Goal: Information Seeking & Learning: Check status

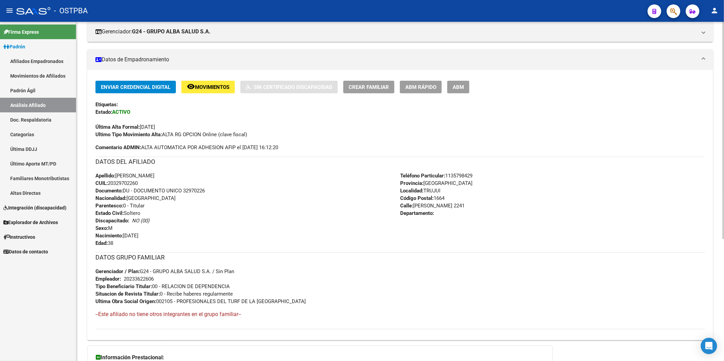
scroll to position [39, 0]
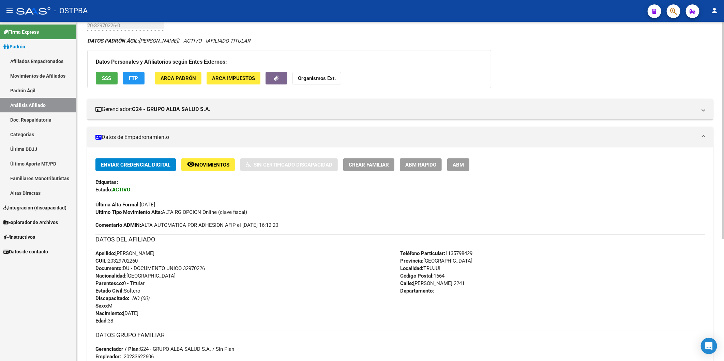
click at [103, 77] on span "SSS" at bounding box center [106, 78] width 9 height 6
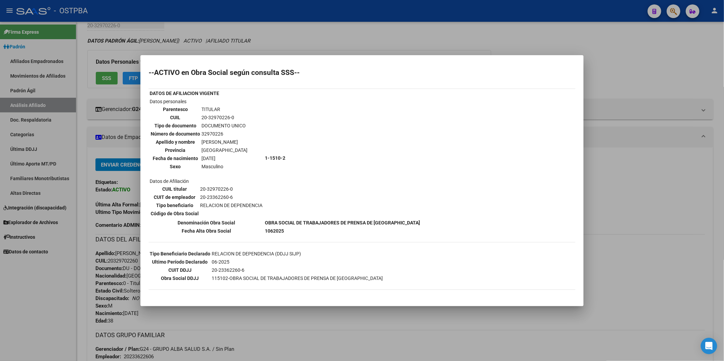
click at [337, 41] on div at bounding box center [362, 180] width 724 height 361
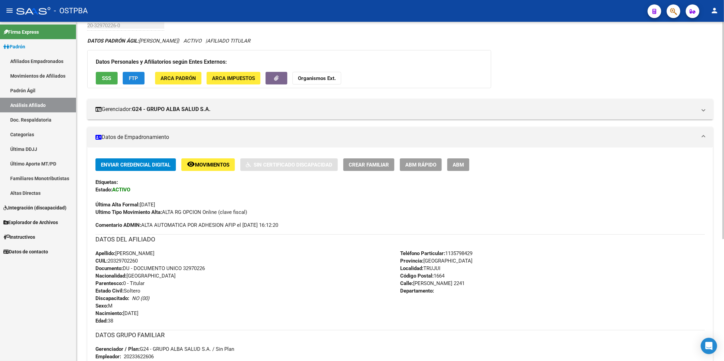
click at [129, 76] on span "FTP" at bounding box center [133, 78] width 9 height 6
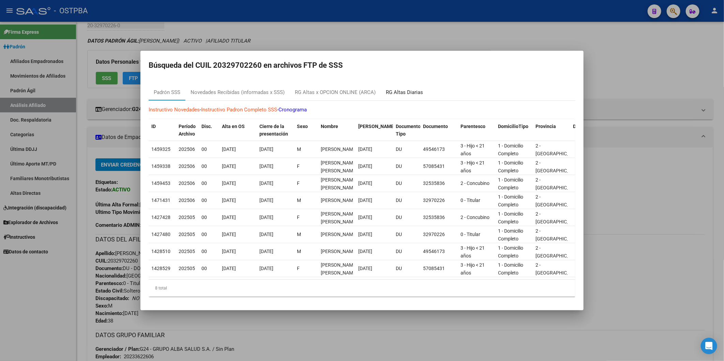
click at [394, 91] on div "RG Altas Diarias" at bounding box center [404, 93] width 37 height 8
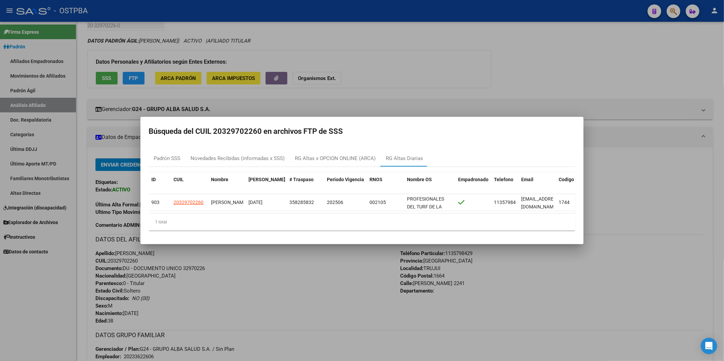
click at [486, 28] on div at bounding box center [362, 180] width 724 height 361
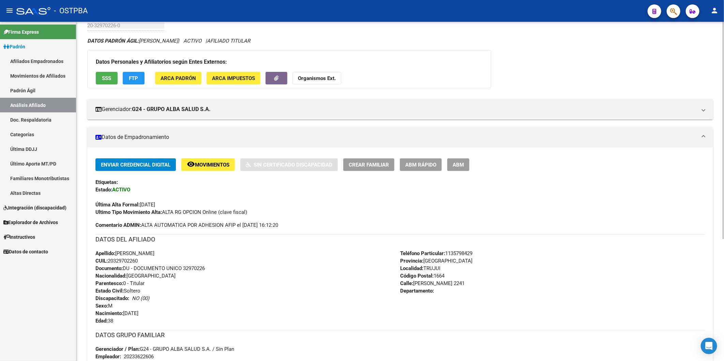
click at [344, 212] on div "Ultimo Tipo Movimiento Alta: ALTA RG OPCION Online (clave fiscal)" at bounding box center [399, 212] width 609 height 7
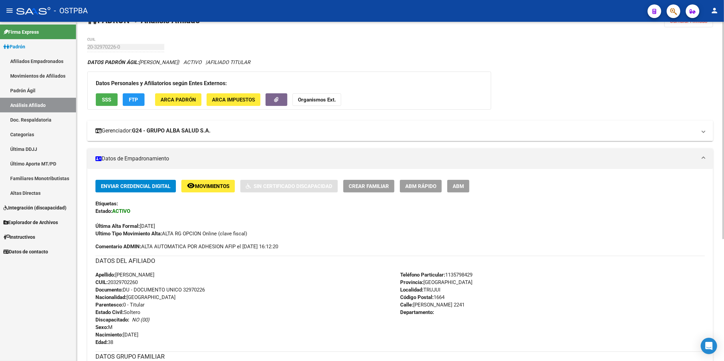
scroll to position [0, 0]
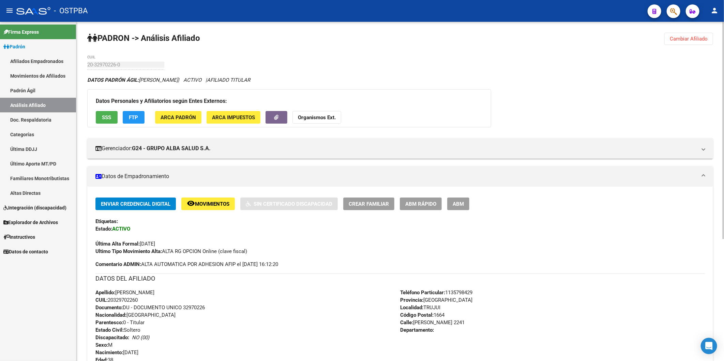
click at [330, 63] on div "PADRON -> Análisis Afiliado Cambiar Afiliado 20-32970226-0 CUIL DATOS PADRÓN ÁG…" at bounding box center [399, 286] width 647 height 529
click at [324, 117] on strong "Organismos Ext." at bounding box center [317, 117] width 38 height 6
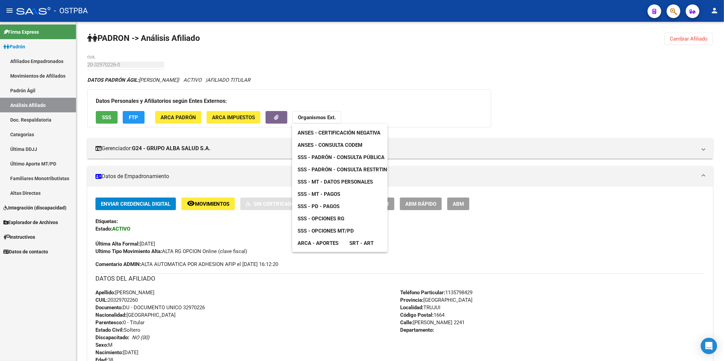
click at [326, 145] on span "ANSES - Consulta CODEM" at bounding box center [329, 145] width 65 height 6
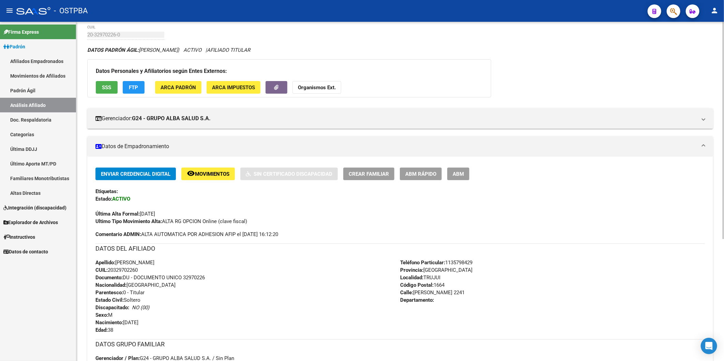
scroll to position [189, 0]
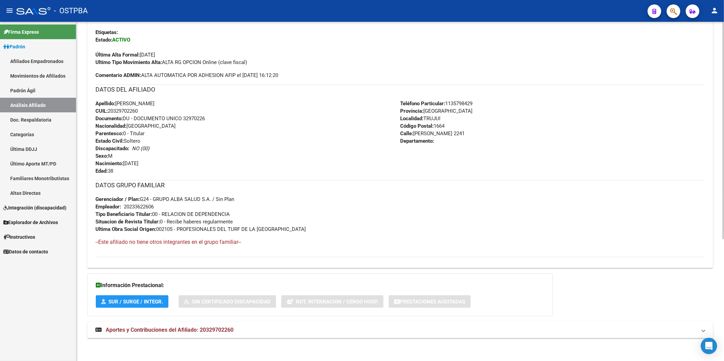
click at [279, 165] on div "Apellido: LEONARDO RODRIGO OJEDA CUIL: 20329702260 Documento: DU - DOCUMENTO UN…" at bounding box center [247, 137] width 305 height 75
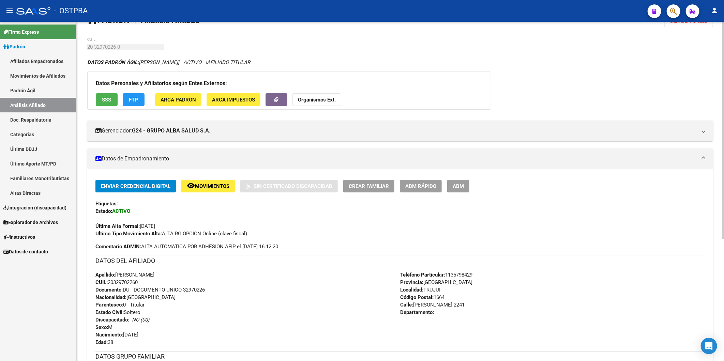
scroll to position [0, 0]
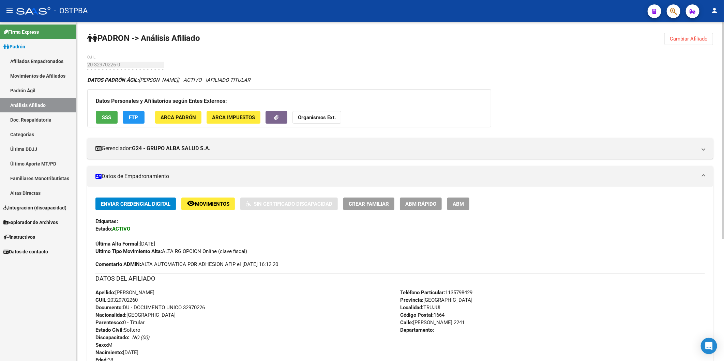
click at [328, 120] on strong "Organismos Ext." at bounding box center [317, 117] width 38 height 6
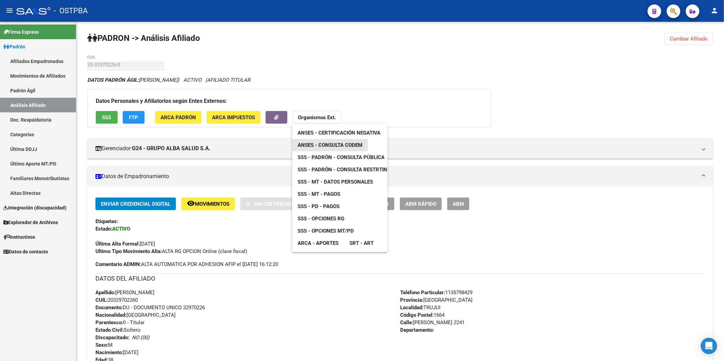
click at [348, 144] on span "ANSES - Consulta CODEM" at bounding box center [329, 145] width 65 height 6
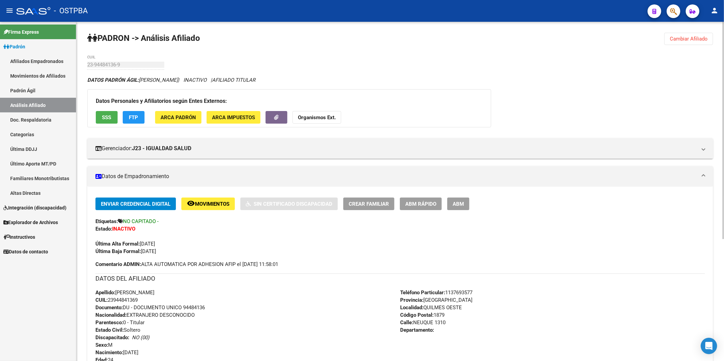
drag, startPoint x: 691, startPoint y: 40, endPoint x: 498, endPoint y: 88, distance: 198.4
click at [691, 40] on span "Cambiar Afiliado" at bounding box center [688, 39] width 38 height 6
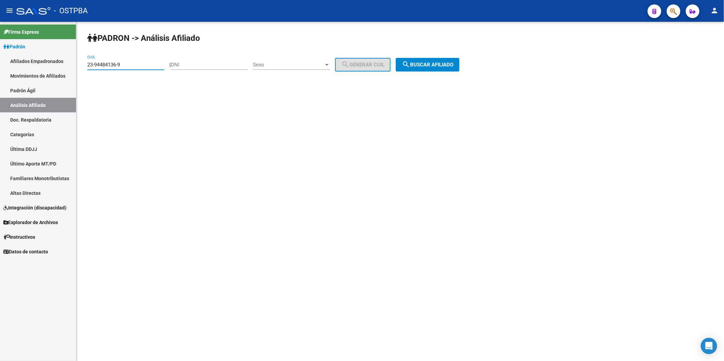
drag, startPoint x: 151, startPoint y: 65, endPoint x: -2, endPoint y: 32, distance: 156.1
click at [0, 32] on html "menu - OSTPBA person Firma Express Padrón Afiliados Empadronados Movimientos de…" at bounding box center [362, 180] width 724 height 361
click at [220, 63] on input "DNI" at bounding box center [209, 65] width 77 height 6
type input "2"
type input "35154236"
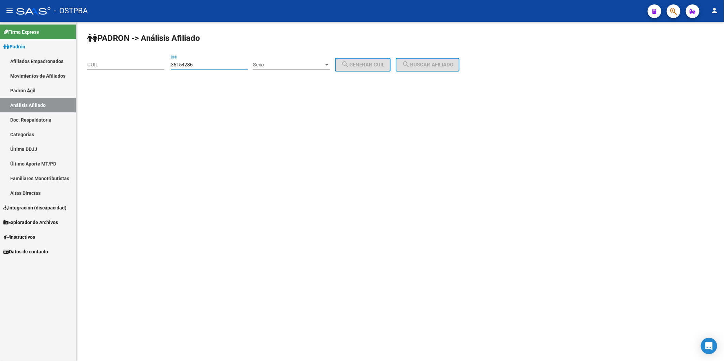
click at [338, 65] on div "| 35154236 DNI Sexo Sexo search Generar CUIL" at bounding box center [282, 65] width 226 height 6
click at [330, 66] on div at bounding box center [327, 64] width 6 height 5
click at [325, 62] on span "Masculino" at bounding box center [298, 64] width 77 height 15
drag, startPoint x: 364, startPoint y: 63, endPoint x: 467, endPoint y: 74, distance: 103.8
click at [372, 63] on span "search Generar CUIL" at bounding box center [362, 65] width 43 height 6
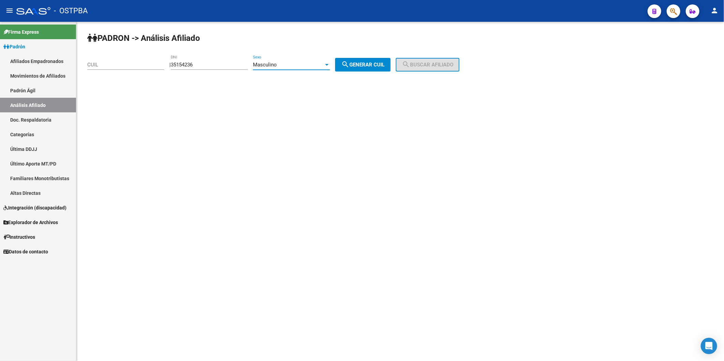
type input "20-35154236-6"
click at [453, 65] on span "search Buscar afiliado" at bounding box center [427, 65] width 51 height 6
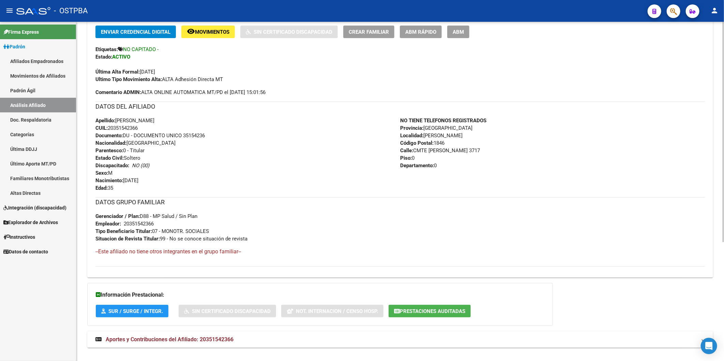
scroll to position [183, 0]
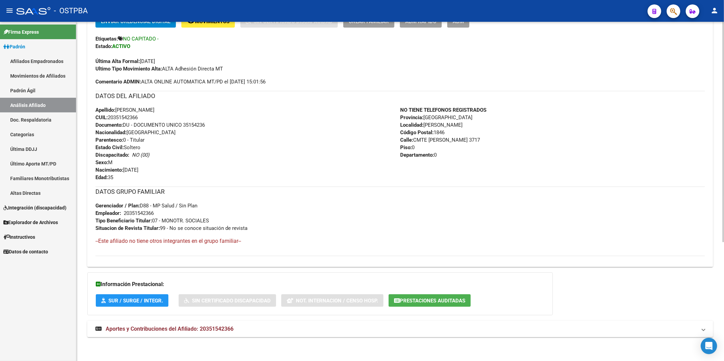
click at [222, 328] on span "Aportes y Contribuciones del Afiliado: 20351542366" at bounding box center [170, 329] width 128 height 6
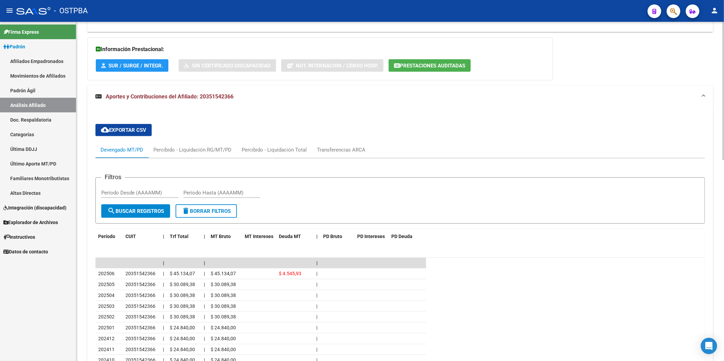
scroll to position [493, 0]
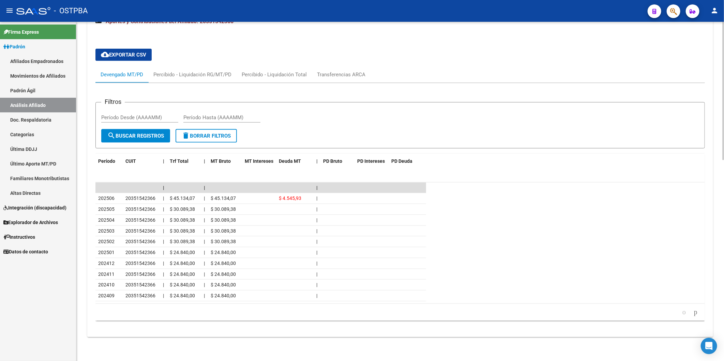
click at [280, 129] on form "Filtros Período Desde (AAAAMM) Período Hasta (AAAAMM) search Buscar Registros d…" at bounding box center [399, 125] width 609 height 46
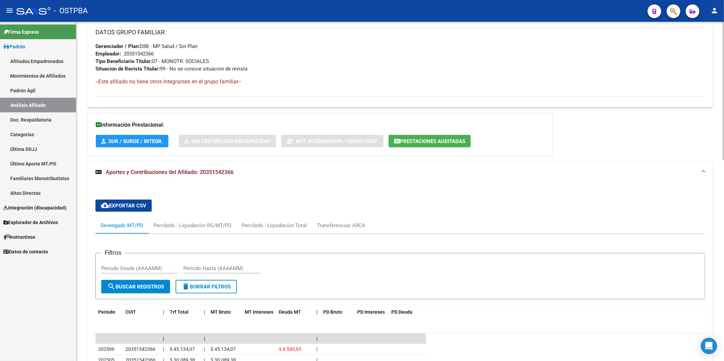
click at [447, 70] on div "DATOS GRUPO FAMILIAR Gerenciador / Plan: D88 - MP Salud / Sin Plan Empleador: 2…" at bounding box center [399, 49] width 609 height 45
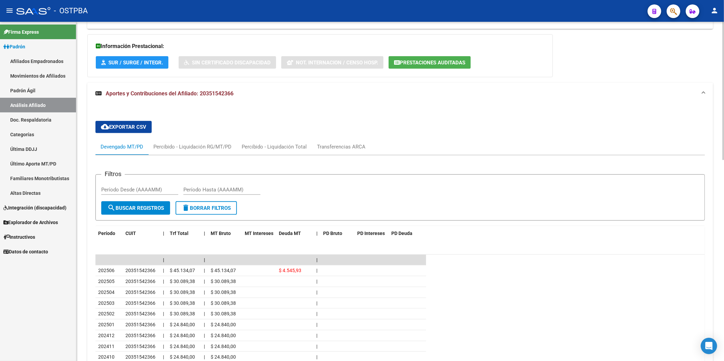
scroll to position [456, 0]
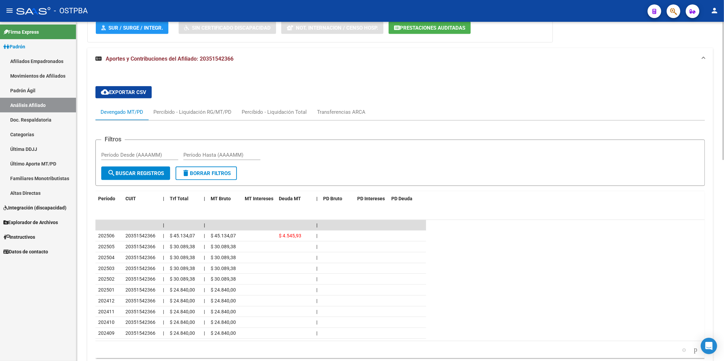
click at [281, 151] on div "Filtros Período Desde (AAAAMM) Período Hasta (AAAAMM)" at bounding box center [400, 155] width 598 height 21
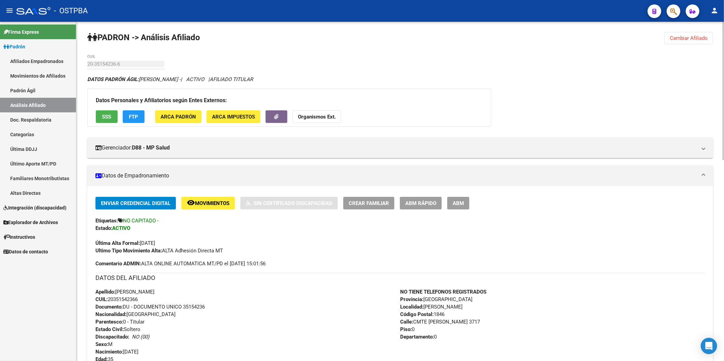
scroll to position [0, 0]
click at [329, 119] on strong "Organismos Ext." at bounding box center [317, 117] width 38 height 6
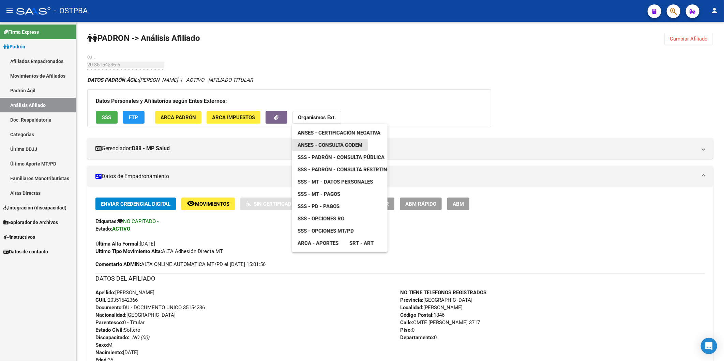
click at [348, 142] on span "ANSES - Consulta CODEM" at bounding box center [329, 145] width 65 height 6
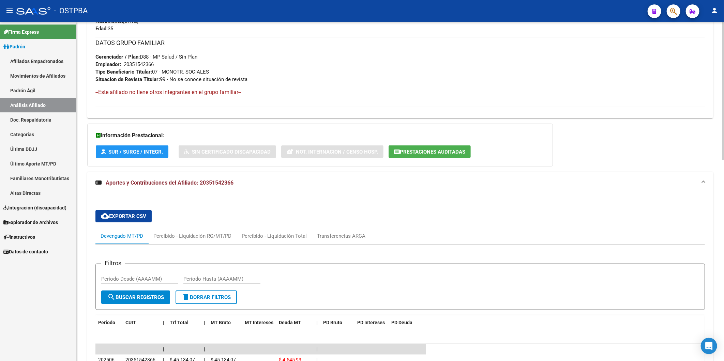
scroll to position [416, 0]
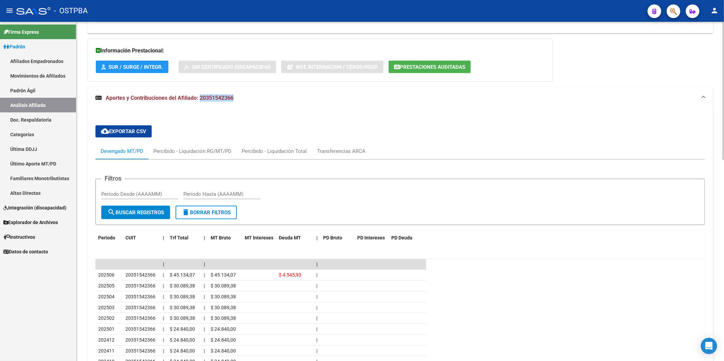
drag, startPoint x: 200, startPoint y: 96, endPoint x: 243, endPoint y: 93, distance: 43.4
click at [244, 96] on mat-panel-title "Aportes y Contribuciones del Afiliado: 20351542366" at bounding box center [395, 97] width 601 height 7
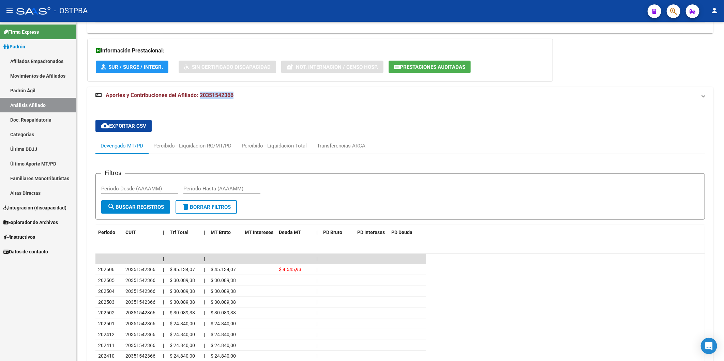
scroll to position [183, 0]
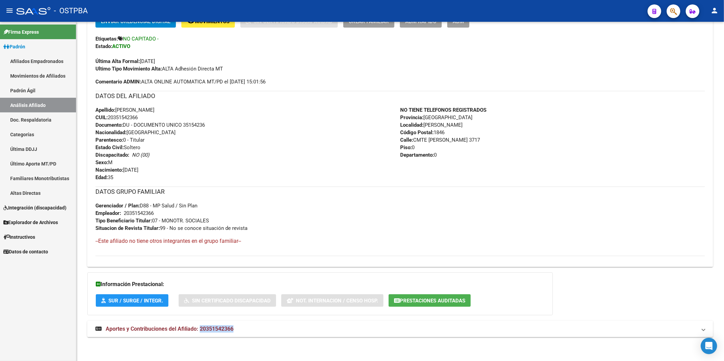
copy span "20351542366"
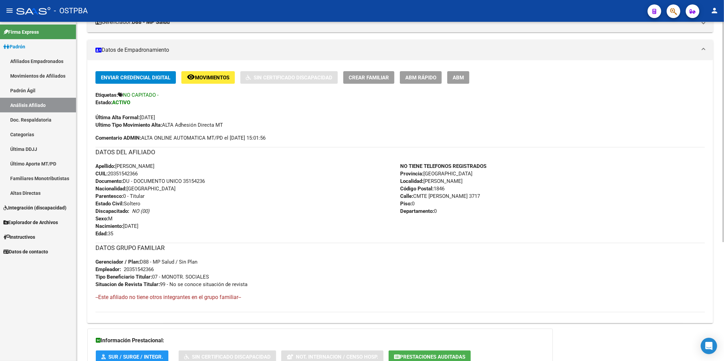
scroll to position [32, 0]
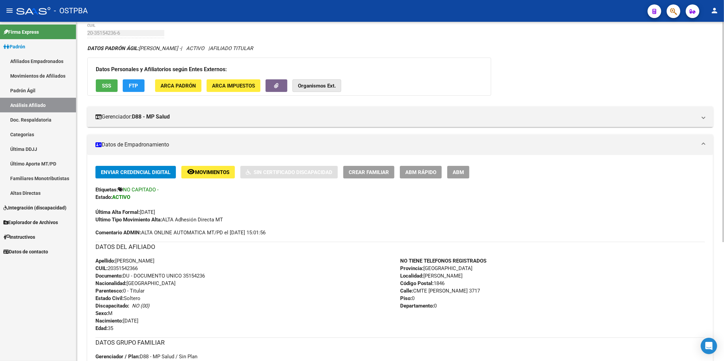
click at [329, 90] on button "Organismos Ext." at bounding box center [316, 85] width 49 height 13
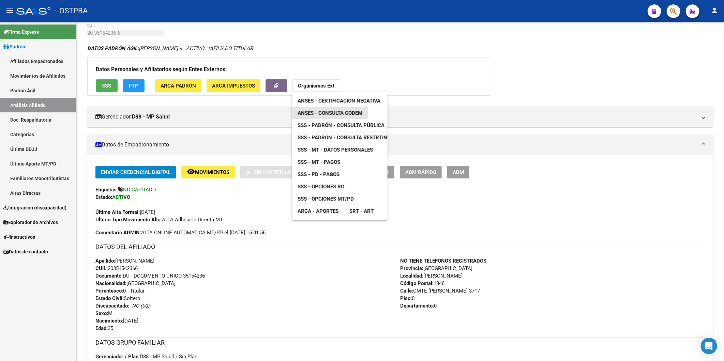
click at [329, 113] on span "ANSES - Consulta CODEM" at bounding box center [329, 113] width 65 height 6
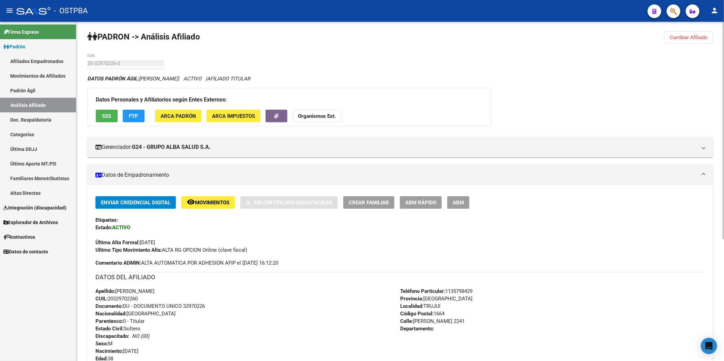
scroll to position [191, 0]
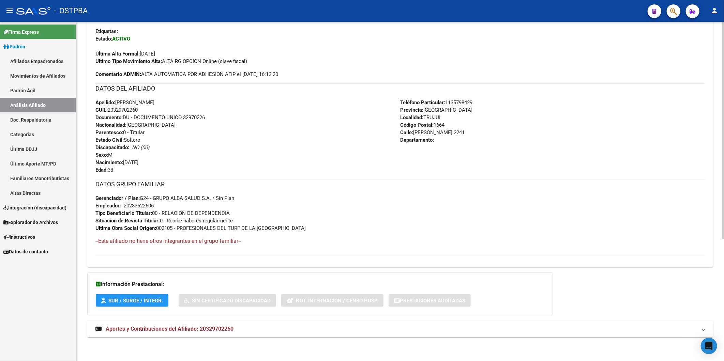
click at [226, 330] on span "Aportes y Contribuciones del Afiliado: 20329702260" at bounding box center [170, 329] width 128 height 6
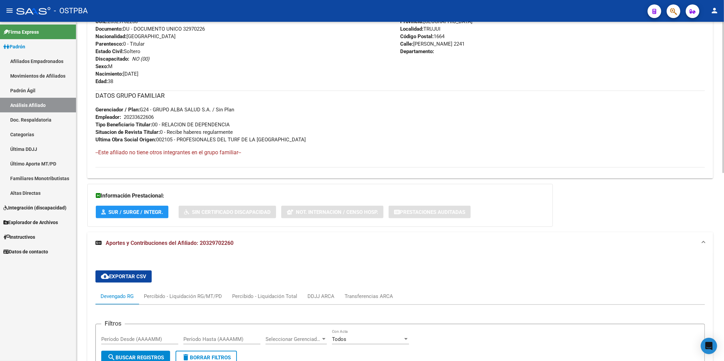
scroll to position [420, 0]
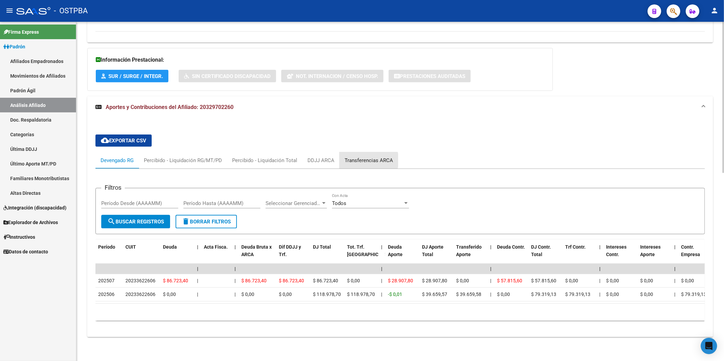
click at [363, 157] on div "Transferencias ARCA" at bounding box center [368, 160] width 48 height 7
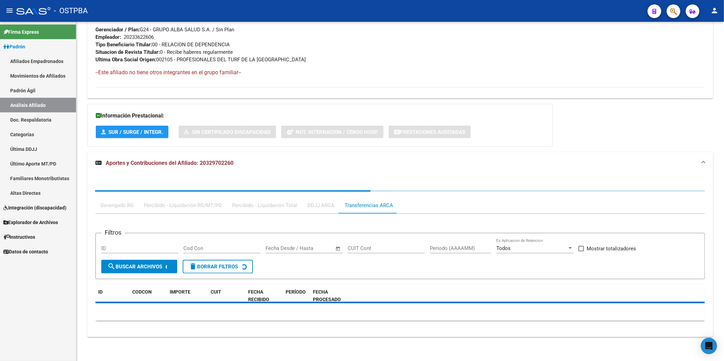
scroll to position [384, 0]
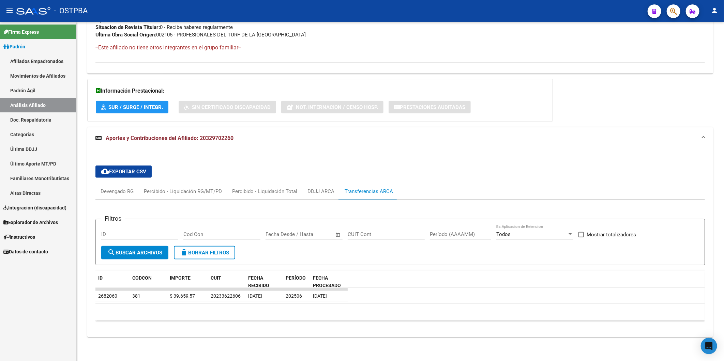
click at [40, 104] on link "Análisis Afiliado" at bounding box center [38, 105] width 76 height 15
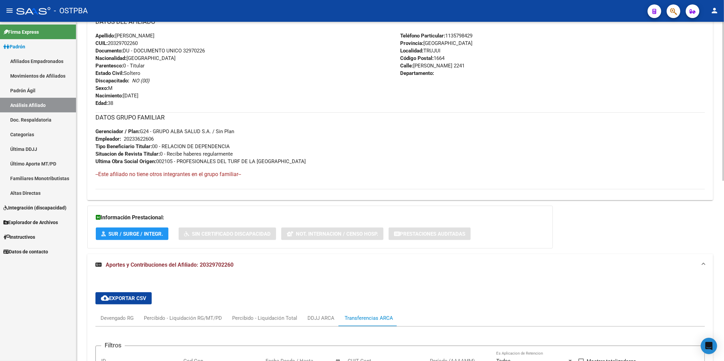
scroll to position [271, 0]
